Goal: Check status: Check status

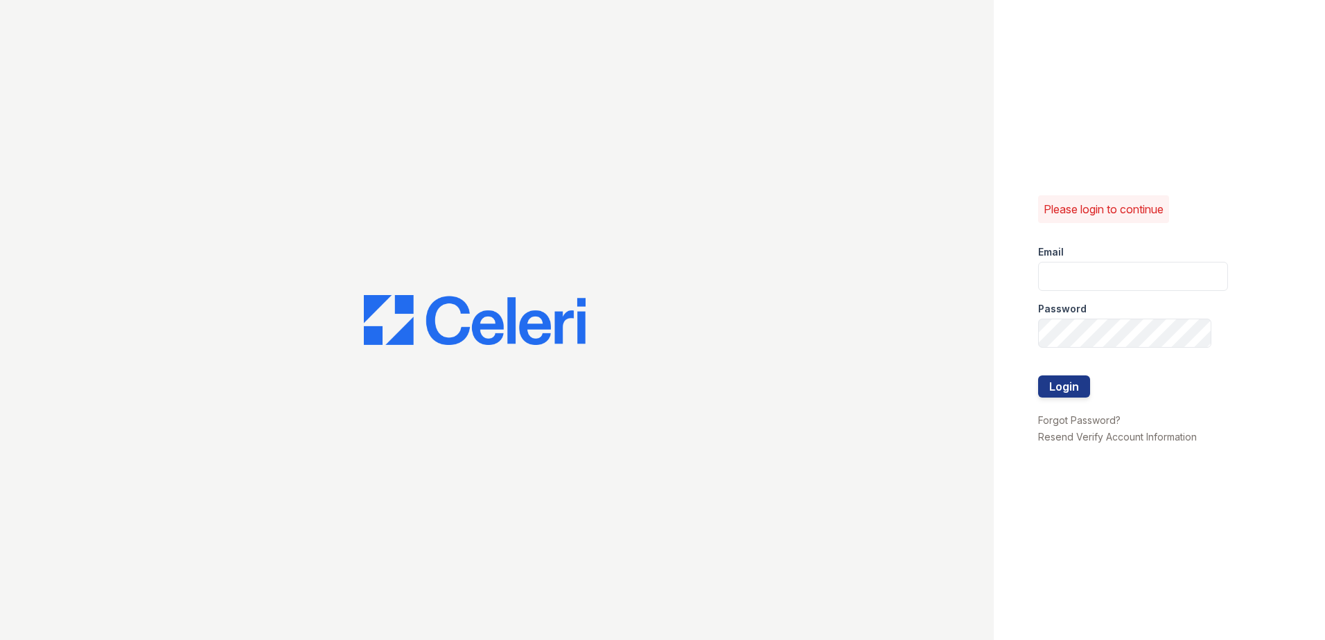
type input "[EMAIL_ADDRESS][DOMAIN_NAME]"
click at [1068, 398] on div at bounding box center [1133, 405] width 190 height 14
click at [1074, 386] on button "Login" at bounding box center [1064, 387] width 52 height 22
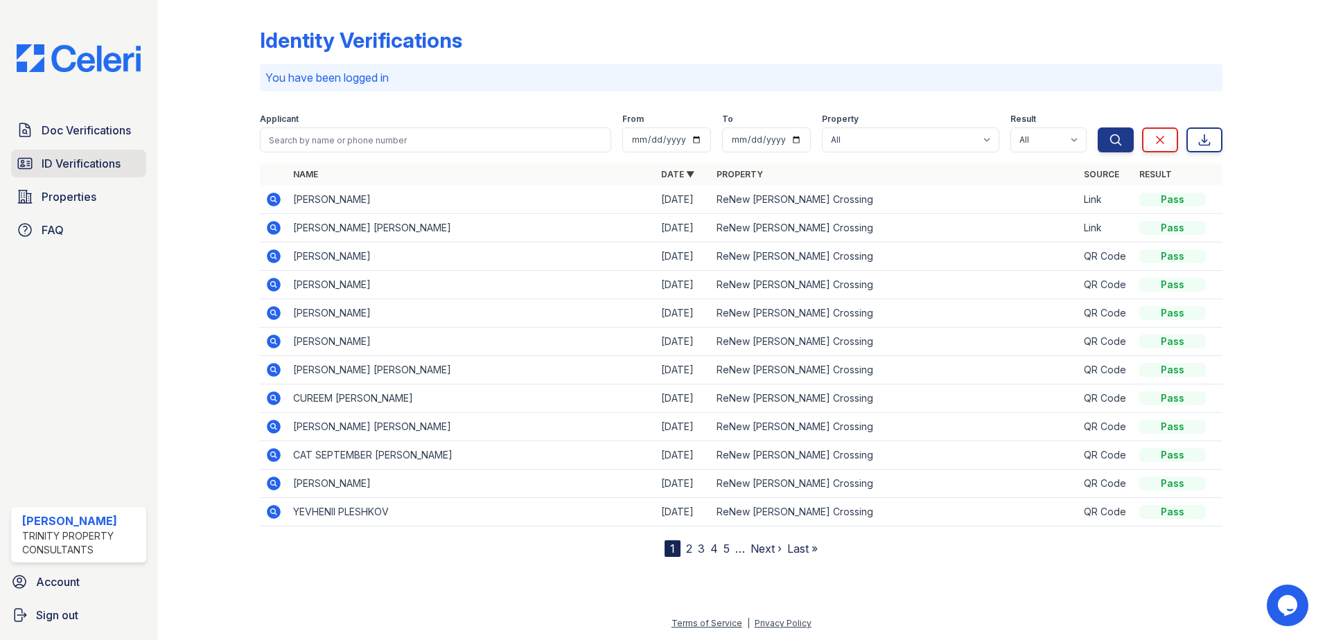
click at [100, 166] on span "ID Verifications" at bounding box center [81, 163] width 79 height 17
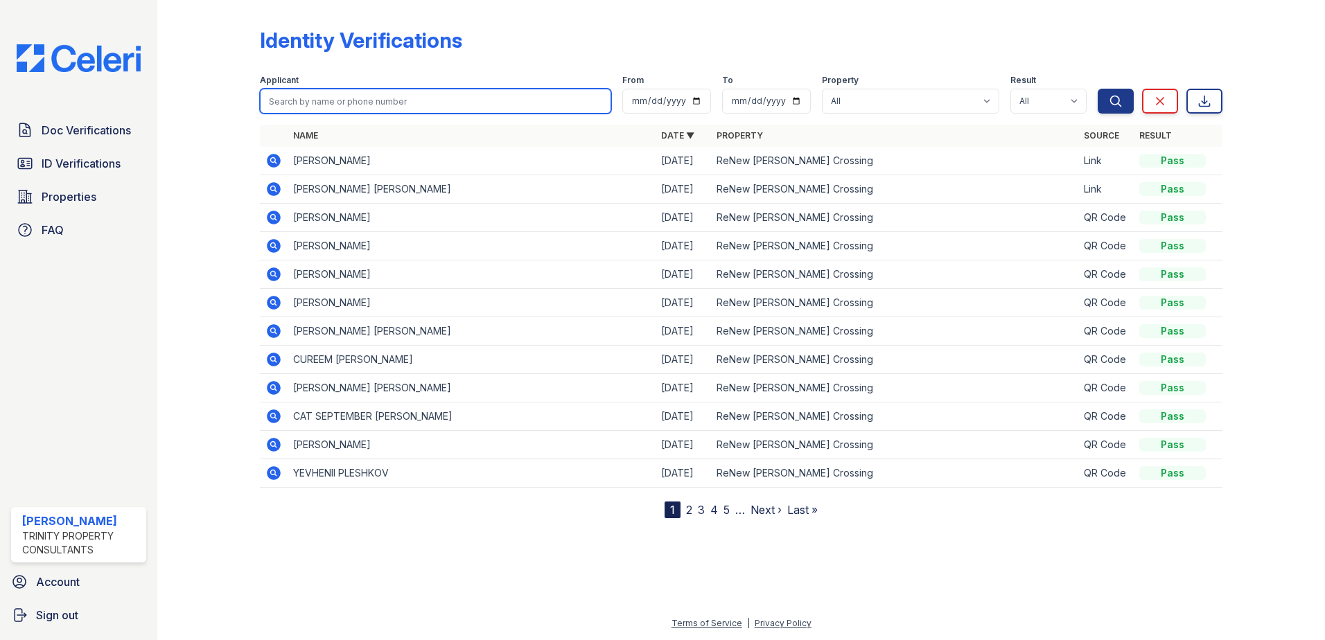
click at [313, 110] on input "search" at bounding box center [435, 101] width 351 height 25
type input "b"
type input "[PERSON_NAME]"
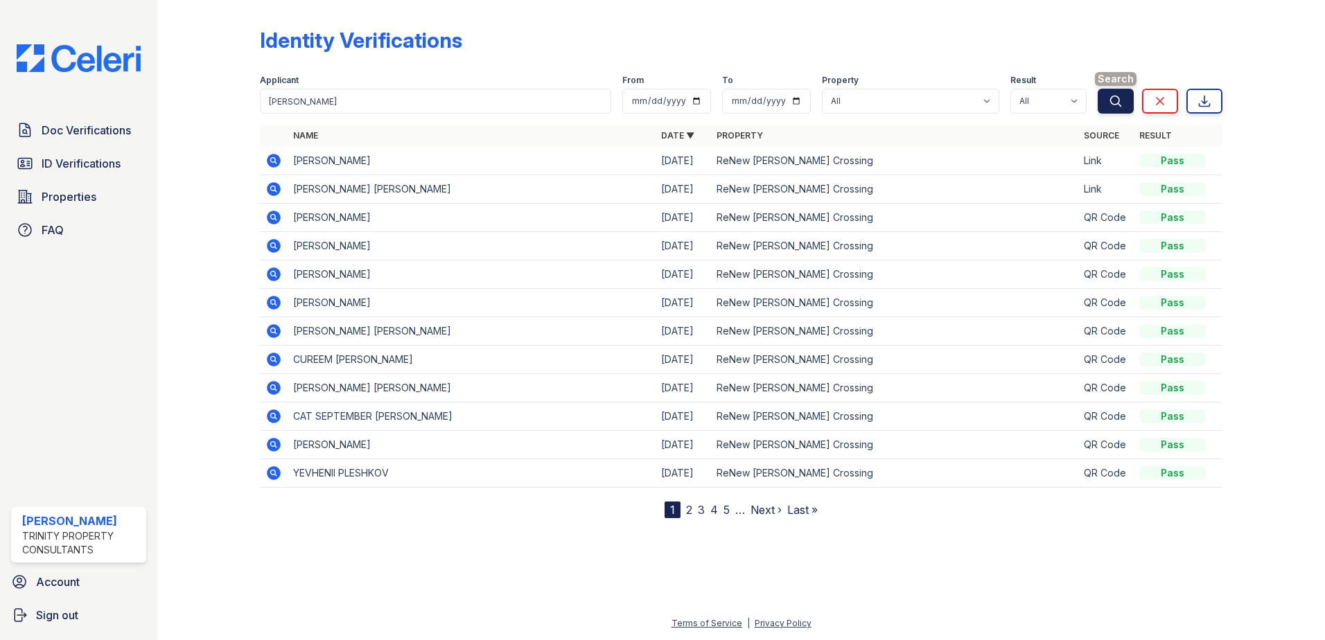
click at [1118, 103] on icon "submit" at bounding box center [1116, 101] width 14 height 14
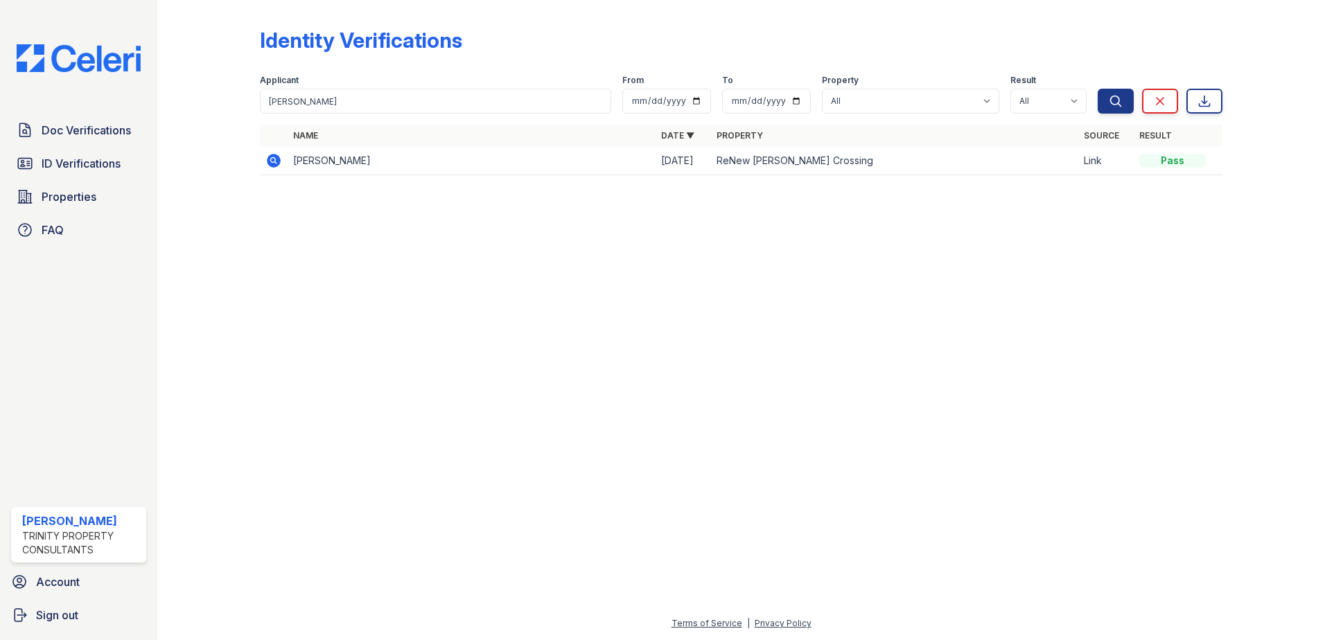
click at [274, 164] on icon at bounding box center [274, 161] width 14 height 14
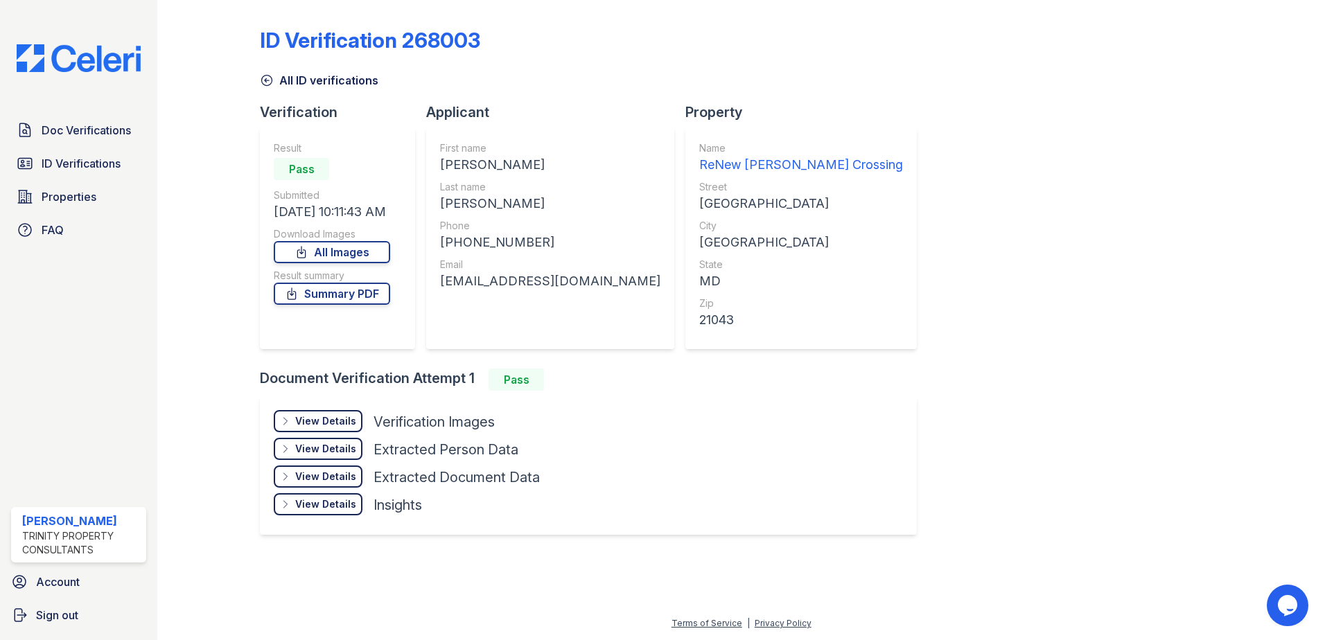
click at [351, 421] on div "View Details" at bounding box center [325, 421] width 61 height 14
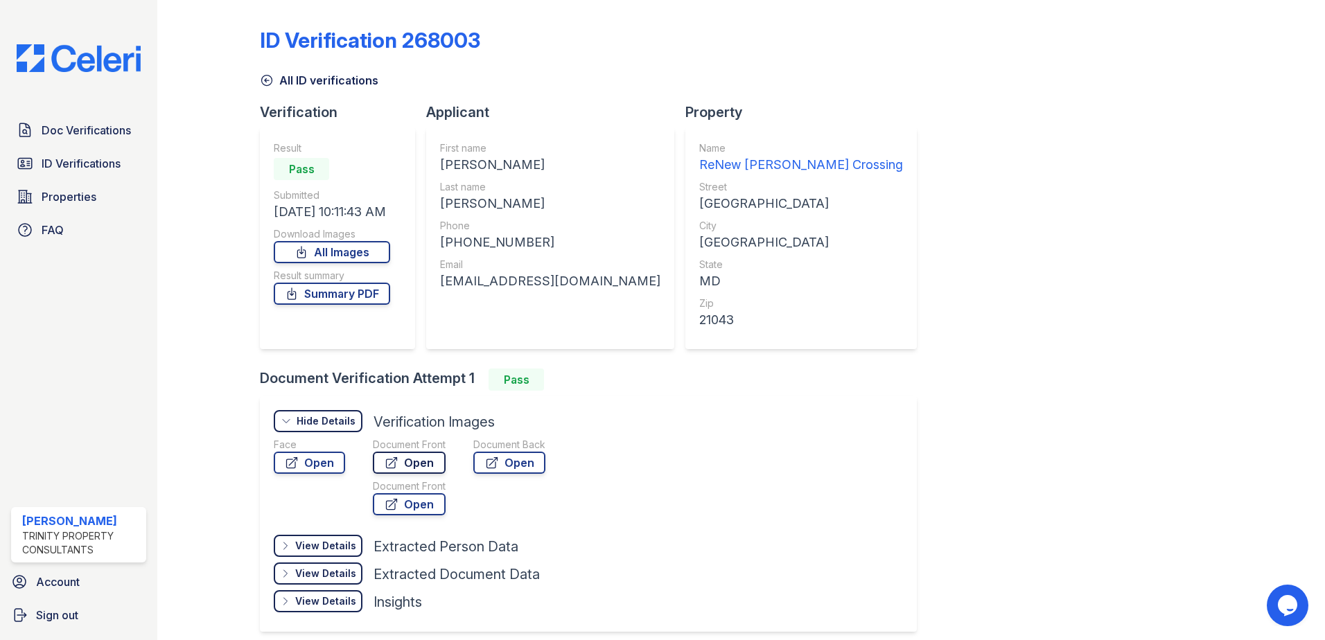
click at [428, 468] on link "Open" at bounding box center [409, 463] width 73 height 22
click at [101, 160] on span "ID Verifications" at bounding box center [81, 163] width 79 height 17
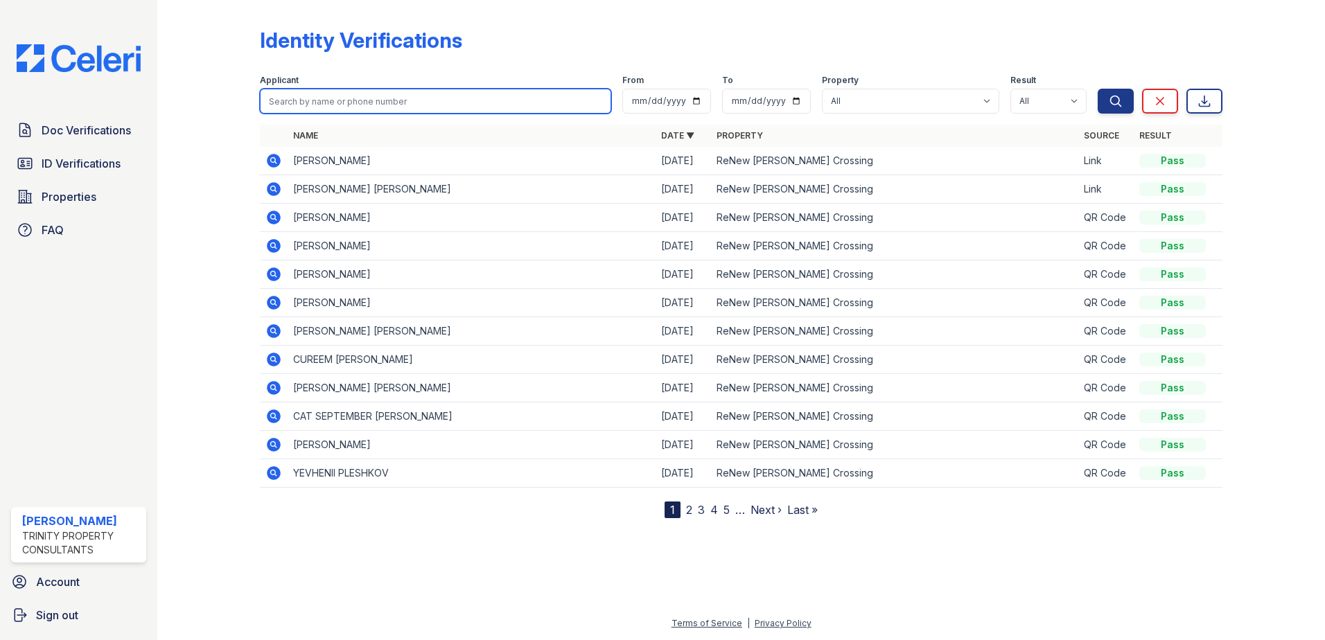
click at [296, 94] on input "search" at bounding box center [435, 101] width 351 height 25
type input "Brett"
click at [1097, 89] on button "Search" at bounding box center [1115, 101] width 36 height 25
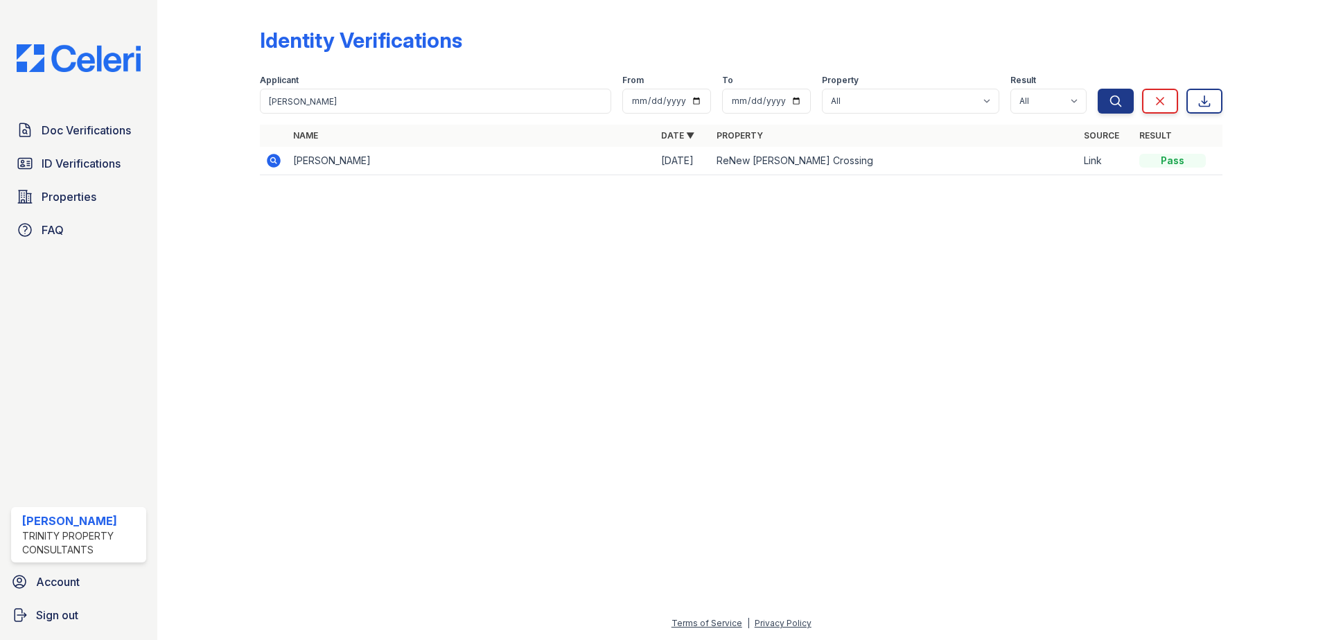
click at [272, 158] on icon at bounding box center [273, 160] width 17 height 17
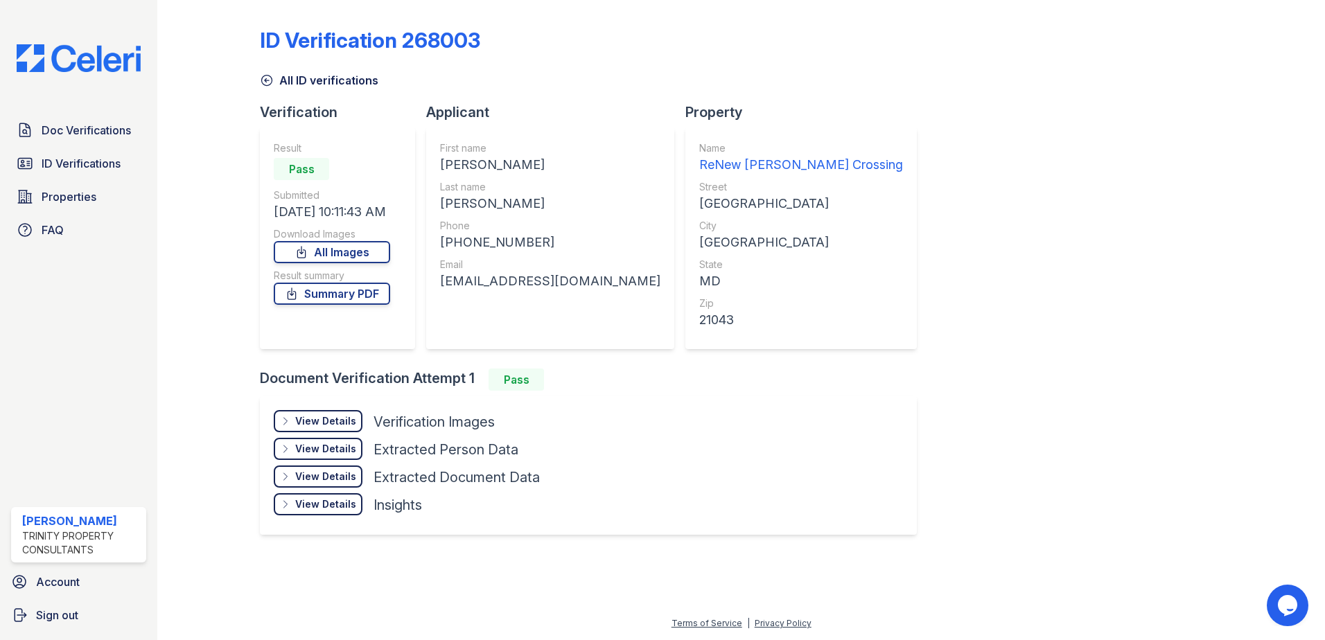
click at [348, 421] on div "View Details" at bounding box center [325, 421] width 61 height 14
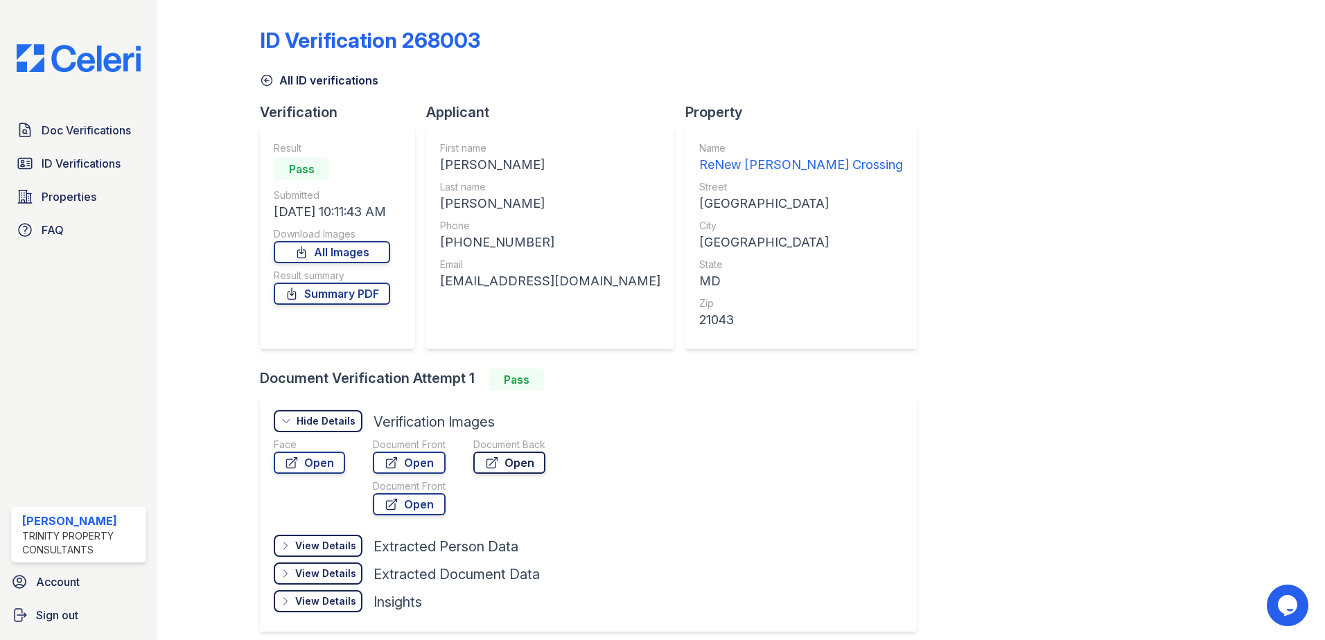
click at [508, 461] on link "Open" at bounding box center [509, 463] width 72 height 22
